Goal: Task Accomplishment & Management: Manage account settings

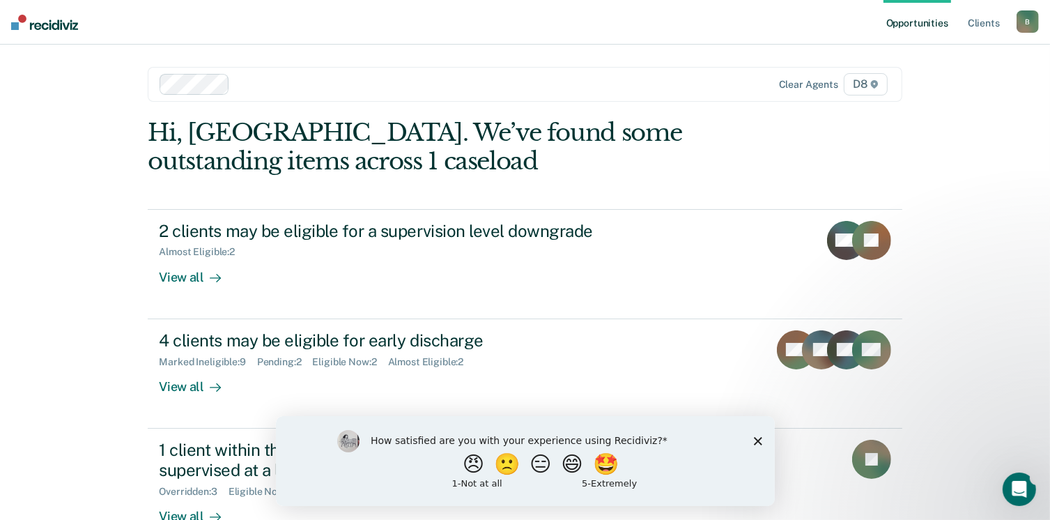
click at [756, 442] on icon "Close survey" at bounding box center [757, 440] width 8 height 8
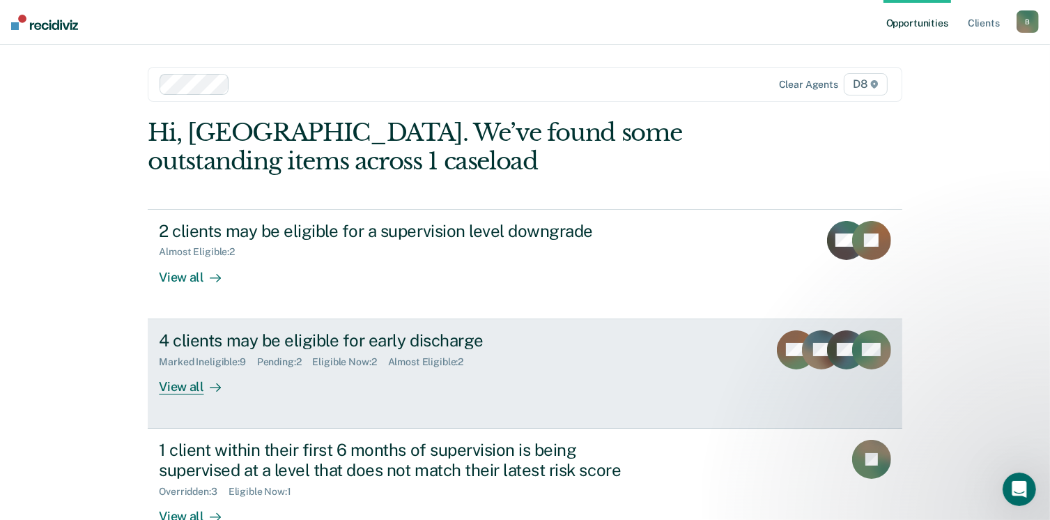
click at [176, 391] on div "View all" at bounding box center [198, 380] width 78 height 27
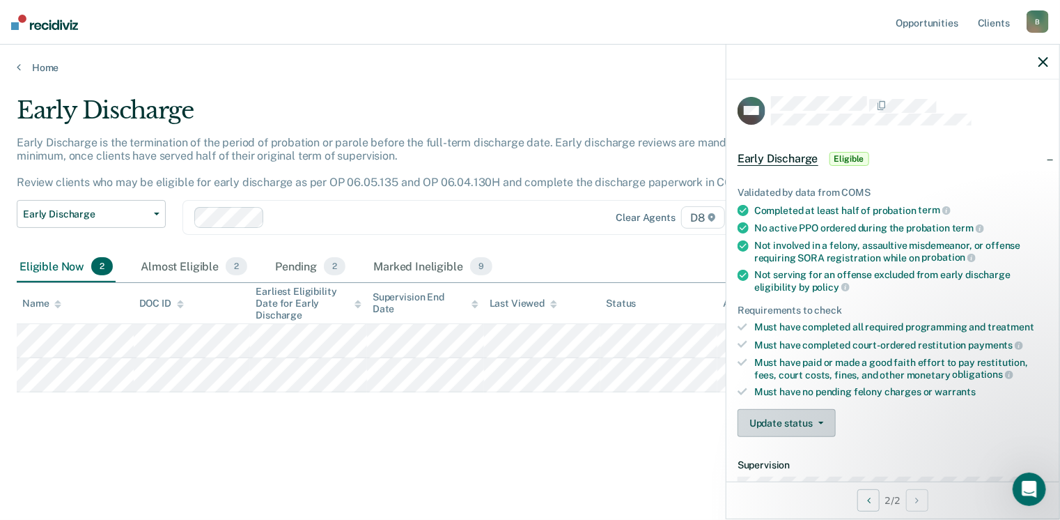
click at [788, 412] on button "Update status" at bounding box center [787, 423] width 98 height 28
click at [789, 446] on button "[PERSON_NAME]" at bounding box center [805, 456] width 134 height 22
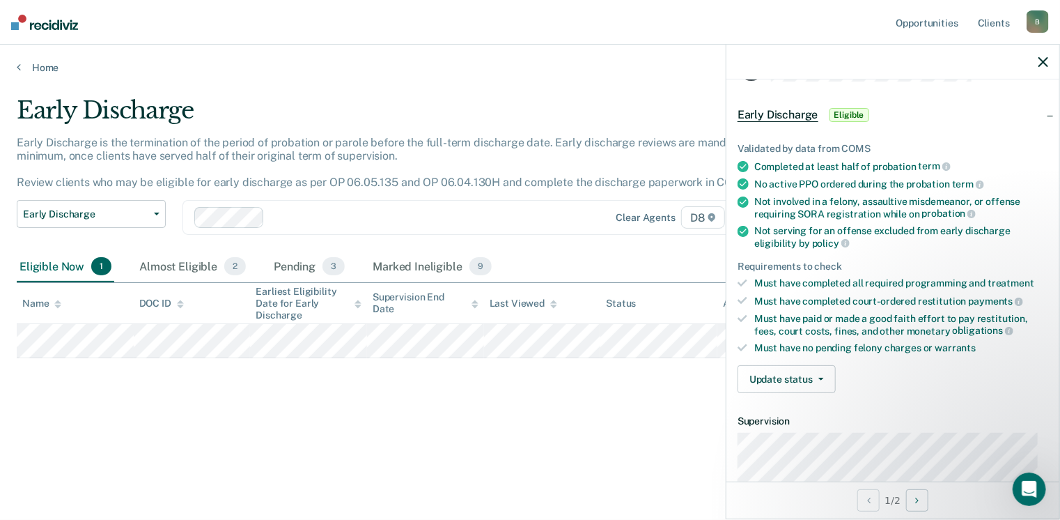
scroll to position [43, 0]
click at [815, 380] on button "Update status" at bounding box center [787, 380] width 98 height 28
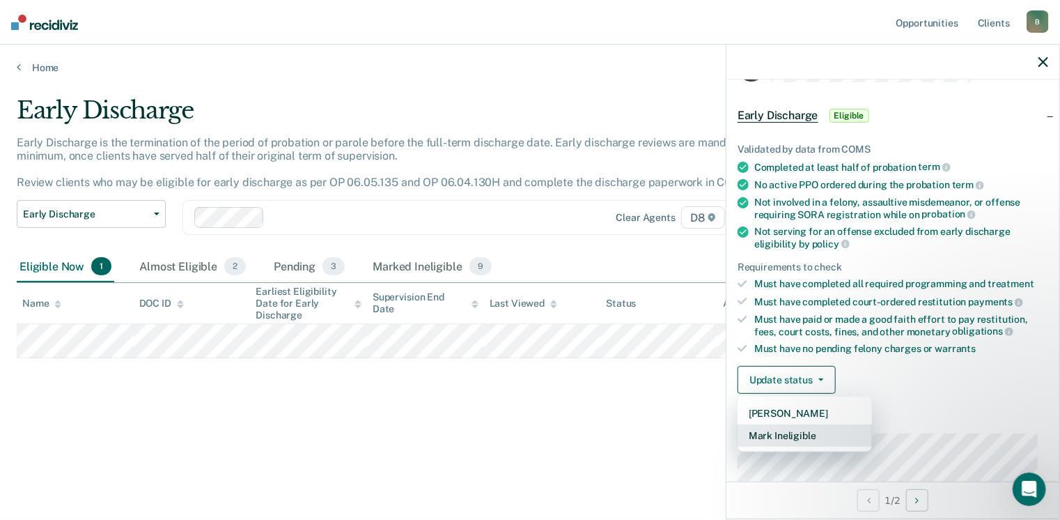
click at [811, 424] on button "Mark Ineligible" at bounding box center [805, 435] width 134 height 22
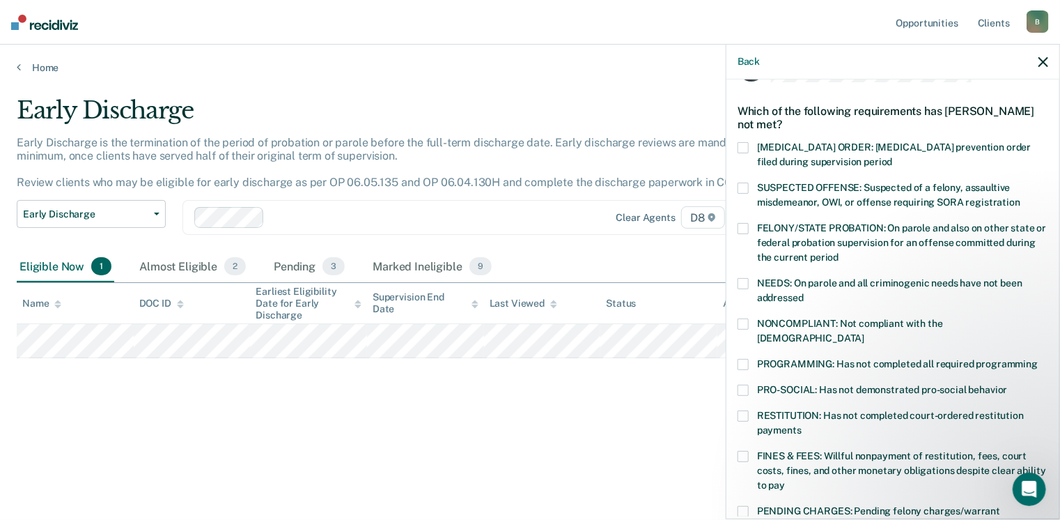
click at [745, 279] on span at bounding box center [743, 283] width 11 height 11
click at [804, 293] on input "NEEDS: On parole and all criminogenic needs have not been addressed" at bounding box center [804, 293] width 0 height 0
click at [744, 384] on span at bounding box center [743, 389] width 11 height 11
click at [1008, 384] on input "PRO-SOCIAL: Has not demonstrated pro-social behavior" at bounding box center [1008, 384] width 0 height 0
click at [745, 451] on span at bounding box center [743, 456] width 11 height 11
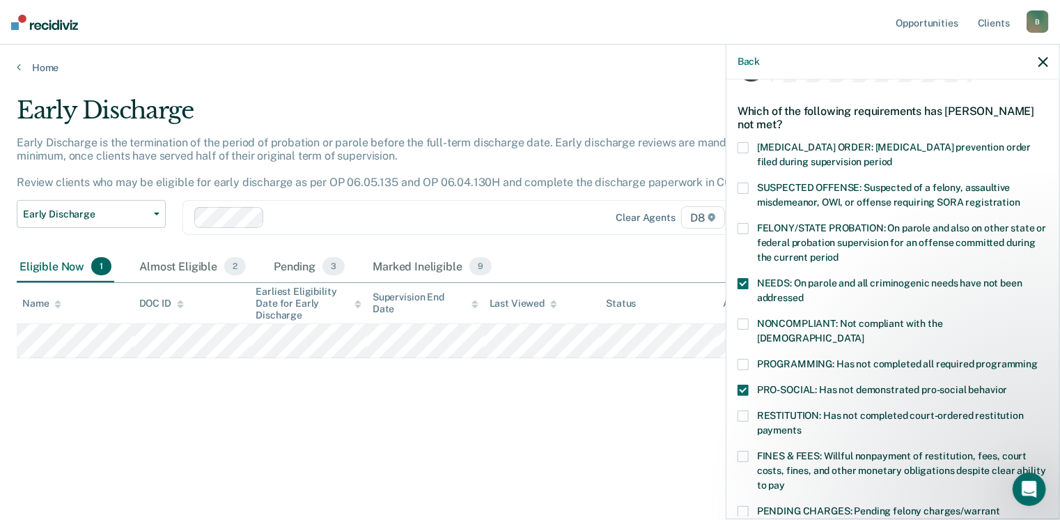
click at [785, 480] on input "FINES & FEES: Willful nonpayment of restitution, fees, court costs, fines, and …" at bounding box center [785, 480] width 0 height 0
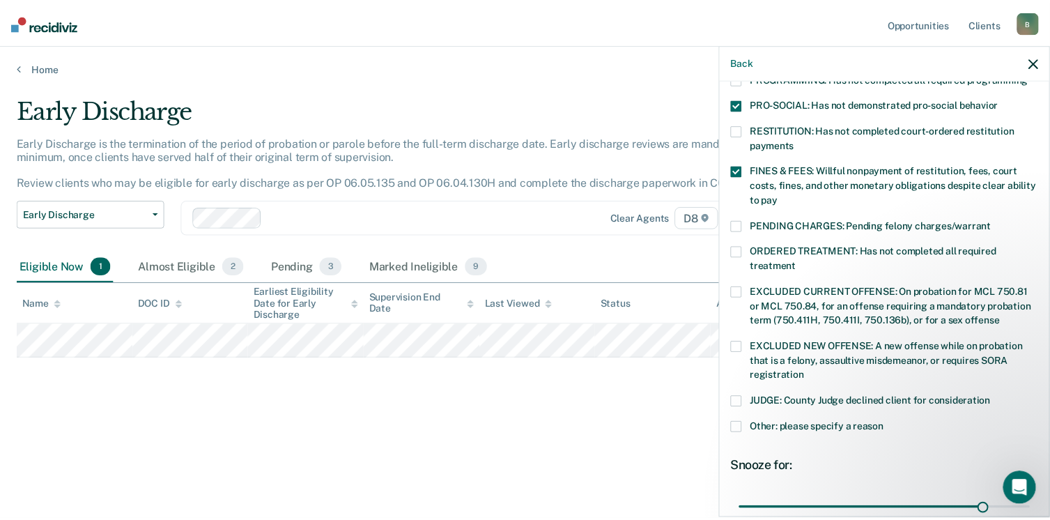
scroll to position [439, 0]
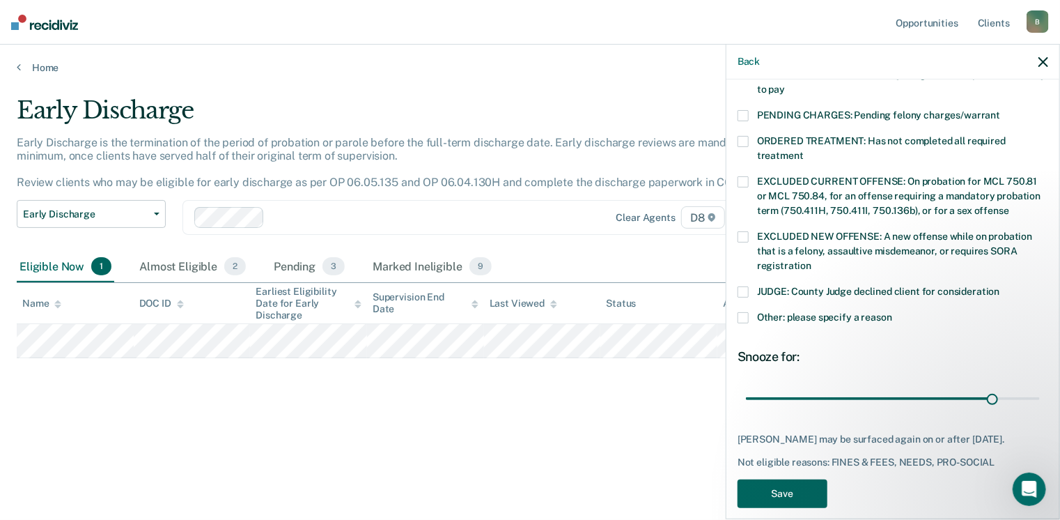
click at [804, 485] on button "Save" at bounding box center [783, 493] width 90 height 29
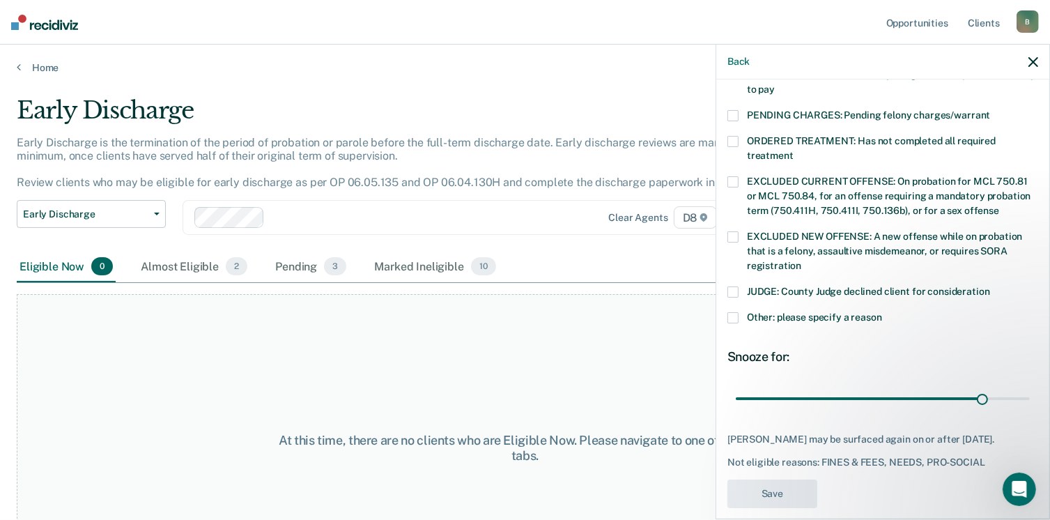
scroll to position [360, 0]
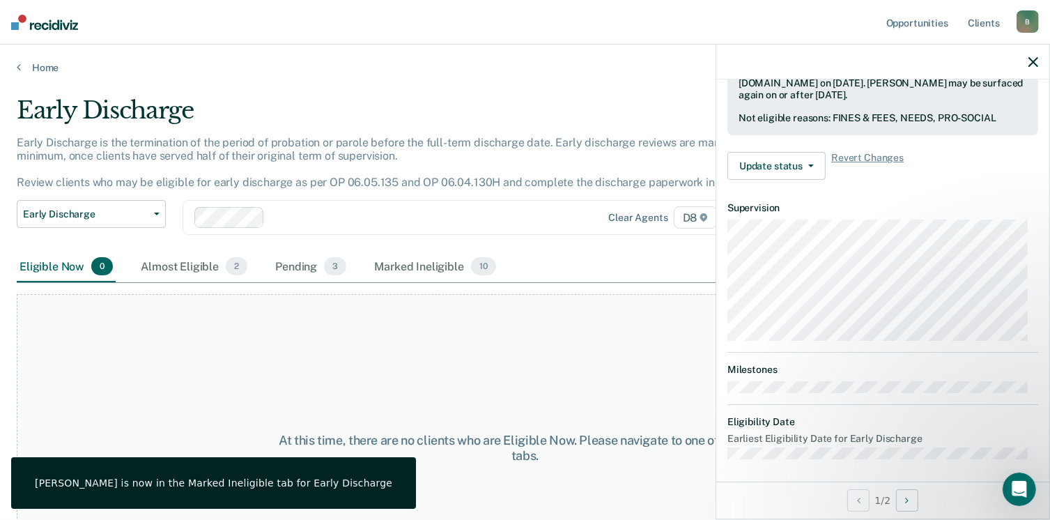
click at [1037, 66] on icon "button" at bounding box center [1033, 62] width 10 height 10
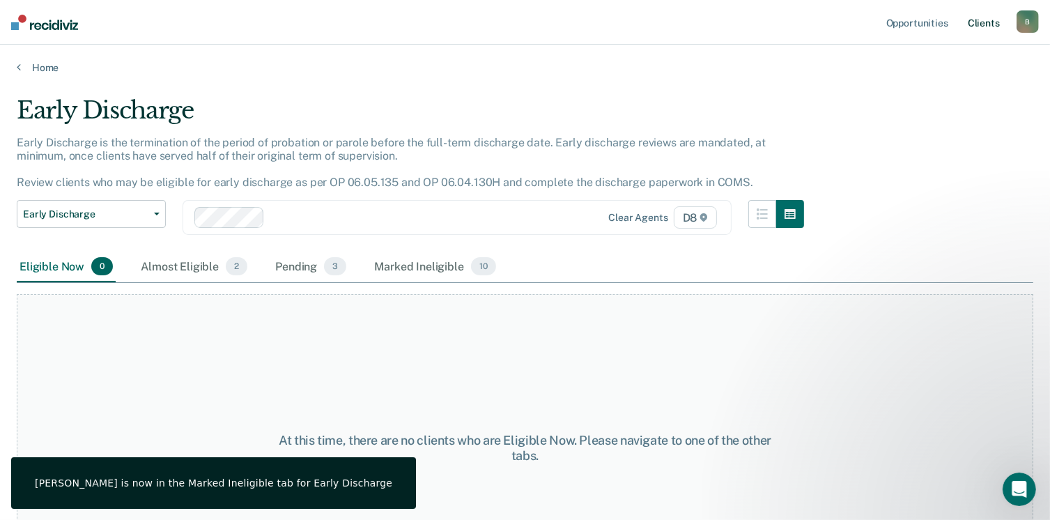
click at [993, 29] on link "Client s" at bounding box center [984, 22] width 38 height 45
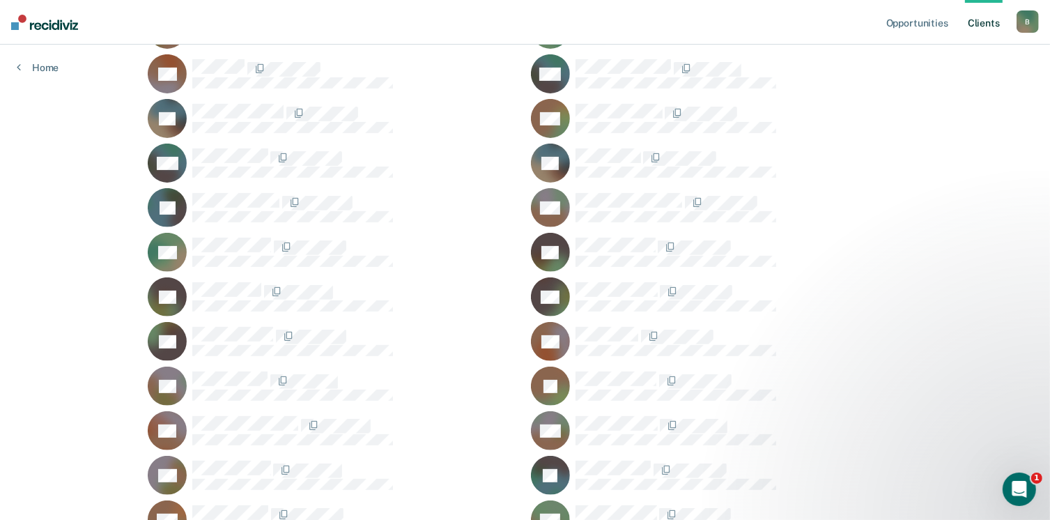
scroll to position [469, 0]
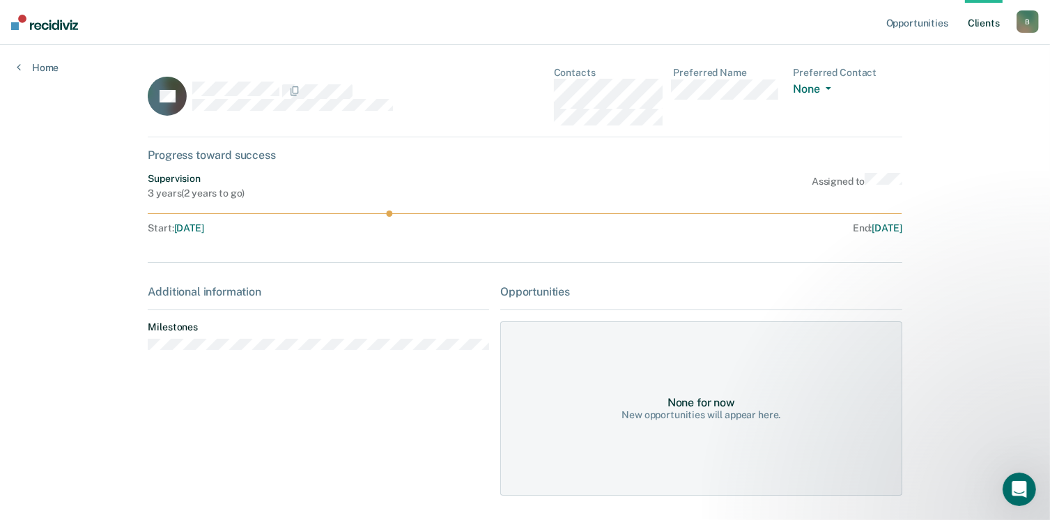
drag, startPoint x: 387, startPoint y: 215, endPoint x: 429, endPoint y: 215, distance: 41.8
click at [429, 215] on icon at bounding box center [525, 213] width 754 height 6
